Goal: Obtain resource: Download file/media

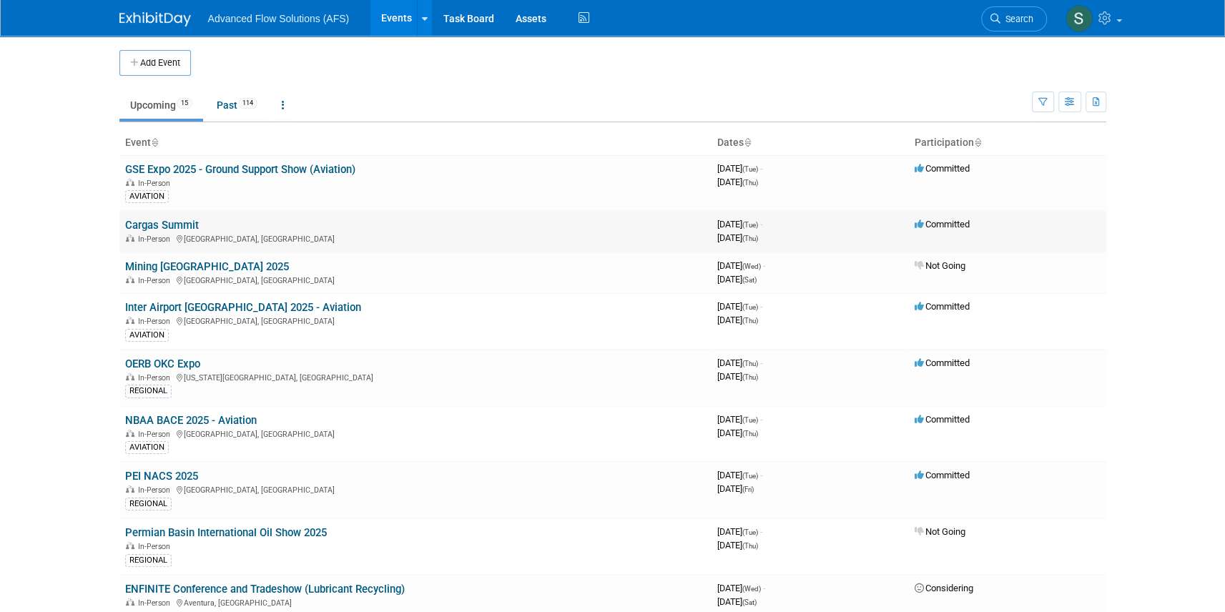
click at [166, 219] on link "Cargas Summit" at bounding box center [162, 225] width 74 height 13
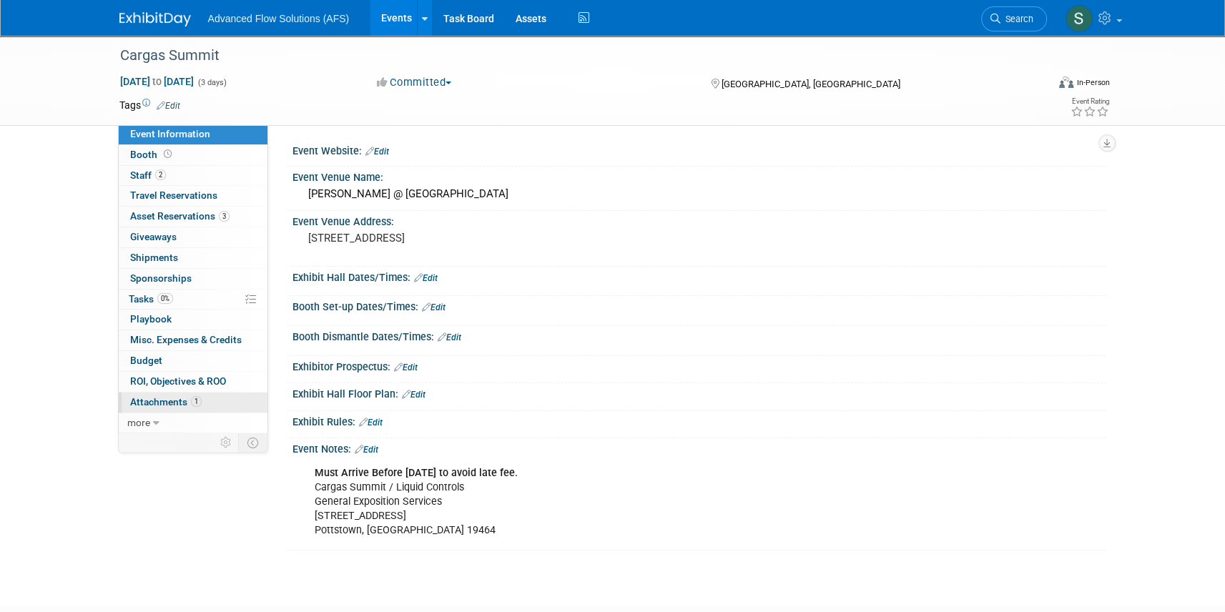
click at [148, 396] on span "Attachments 1" at bounding box center [166, 401] width 72 height 11
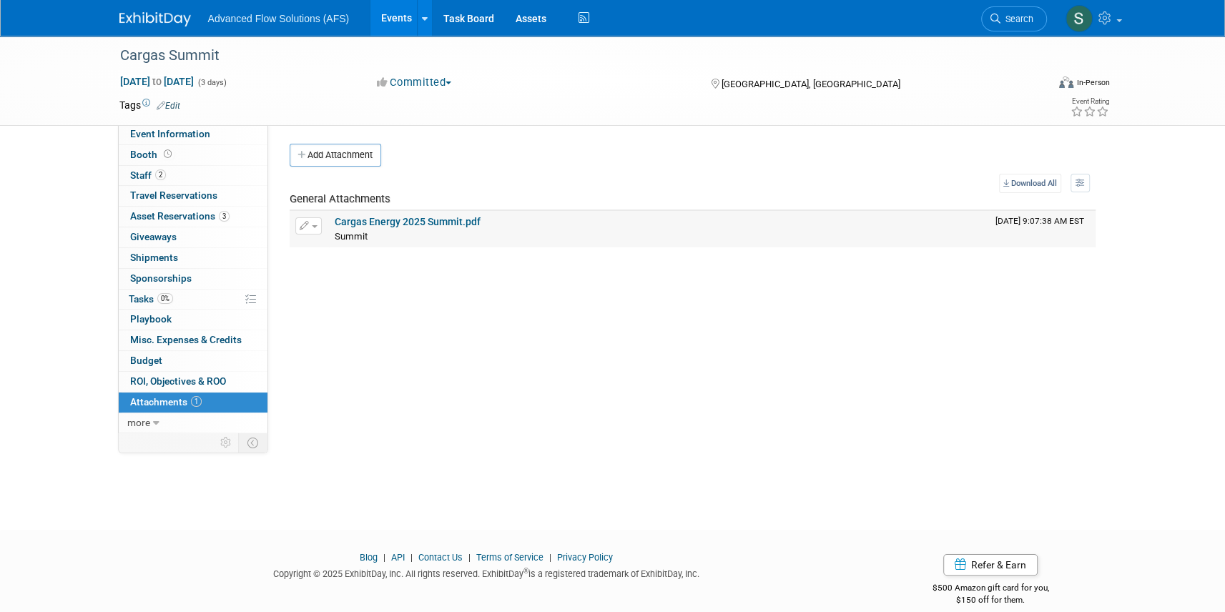
click at [404, 216] on link "Cargas Energy 2025 Summit.pdf" at bounding box center [408, 221] width 146 height 11
click at [144, 129] on span "Event Information" at bounding box center [170, 133] width 80 height 11
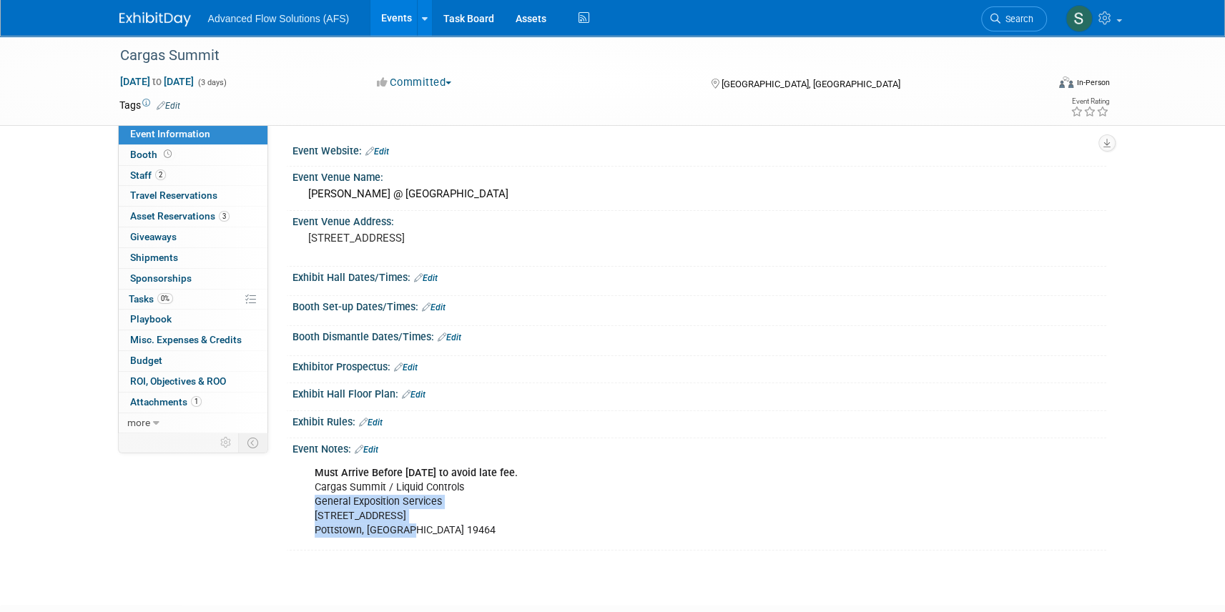
drag, startPoint x: 313, startPoint y: 496, endPoint x: 411, endPoint y: 531, distance: 104.0
click at [411, 531] on div "Must Arrive Before Aug 29th to avoid late fee. Cargas Summit / Liquid Controls …" at bounding box center [627, 502] width 644 height 86
drag, startPoint x: 411, startPoint y: 531, endPoint x: 364, endPoint y: 499, distance: 56.7
copy div "General Exposition Services 205 Windsor Road Pottstown, PA 19464"
